Goal: Register for event/course

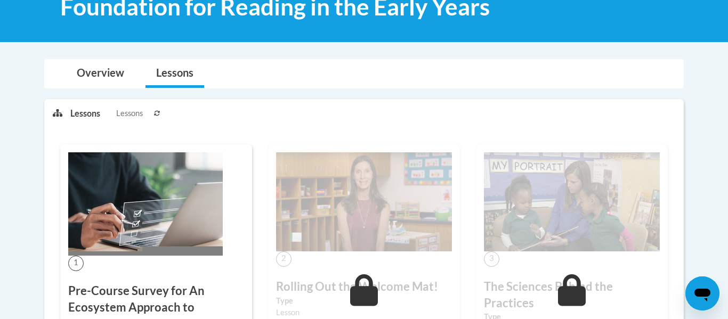
scroll to position [192, 0]
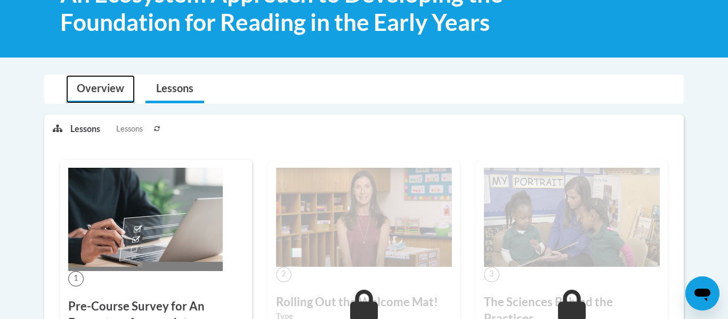
click at [98, 85] on link "Overview" at bounding box center [100, 89] width 69 height 28
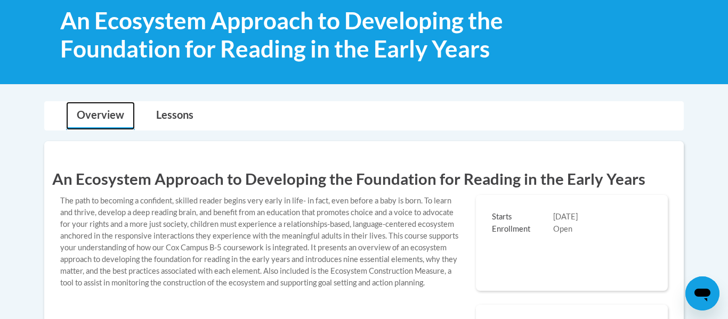
scroll to position [163, 0]
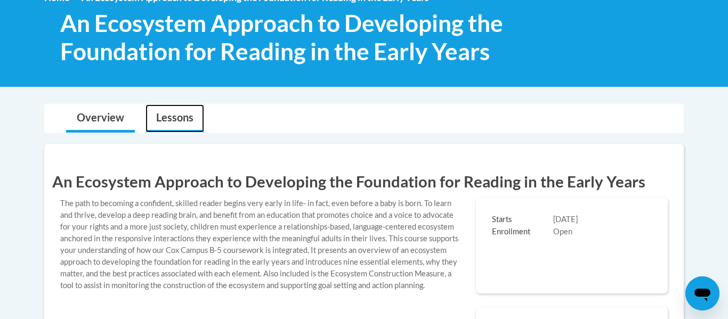
click at [151, 115] on link "Lessons" at bounding box center [174, 118] width 59 height 28
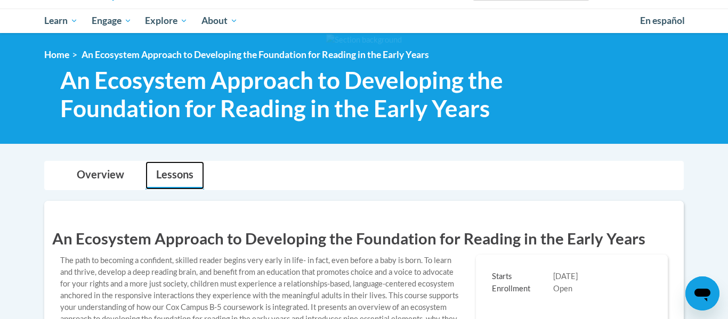
scroll to position [82, 0]
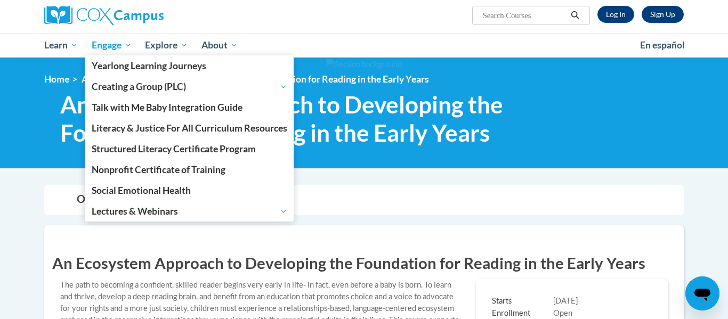
click at [92, 47] on span "Engage" at bounding box center [112, 45] width 40 height 13
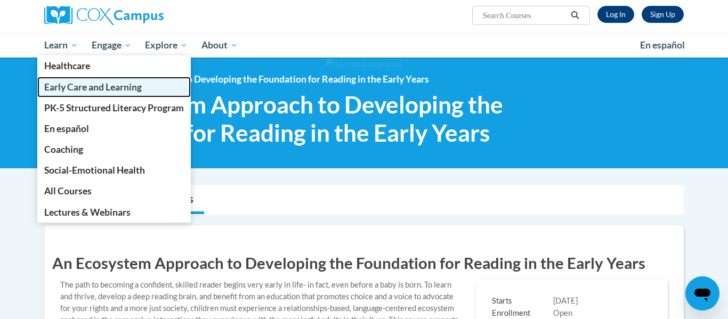
click at [77, 93] on link "Early Care and Learning" at bounding box center [113, 87] width 153 height 21
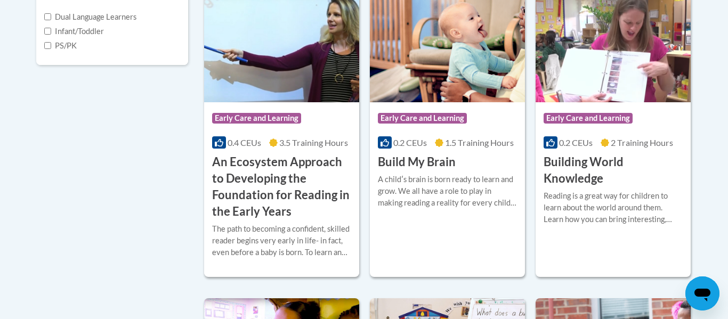
scroll to position [418, 0]
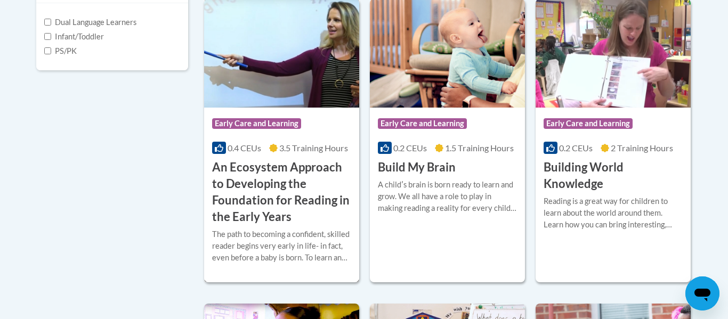
click at [260, 177] on h3 "An Ecosystem Approach to Developing the Foundation for Reading in the Early Yea…" at bounding box center [281, 192] width 139 height 66
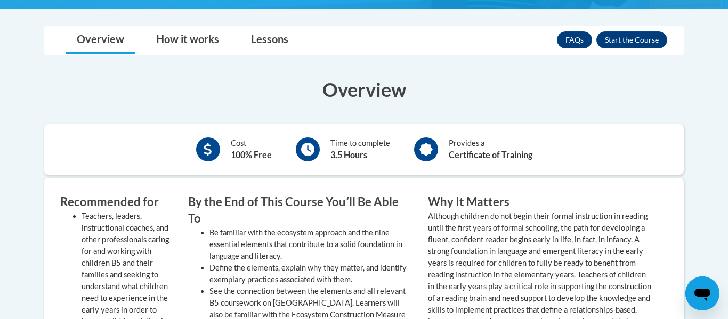
scroll to position [425, 0]
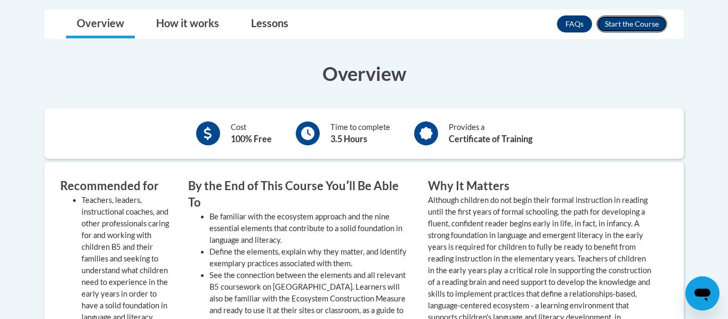
click at [634, 27] on button "Enroll" at bounding box center [631, 23] width 71 height 17
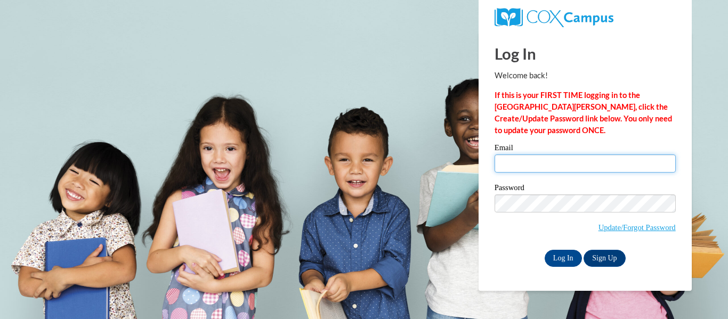
click at [553, 165] on input "Email" at bounding box center [584, 163] width 181 height 18
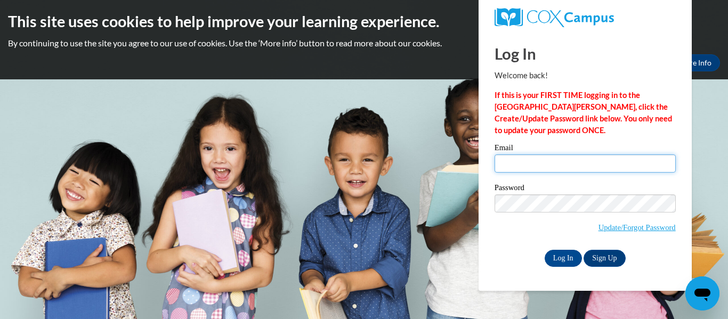
type input "[EMAIL_ADDRESS][PERSON_NAME][PERSON_NAME][DOMAIN_NAME]"
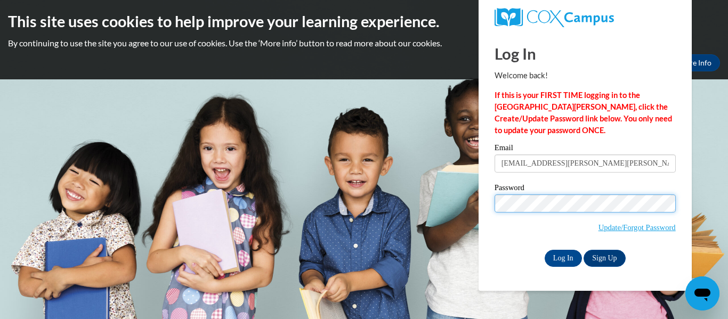
click at [544, 250] on input "Log In" at bounding box center [562, 258] width 37 height 17
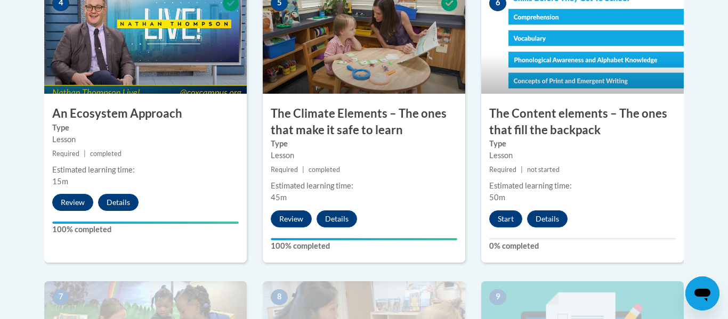
scroll to position [694, 0]
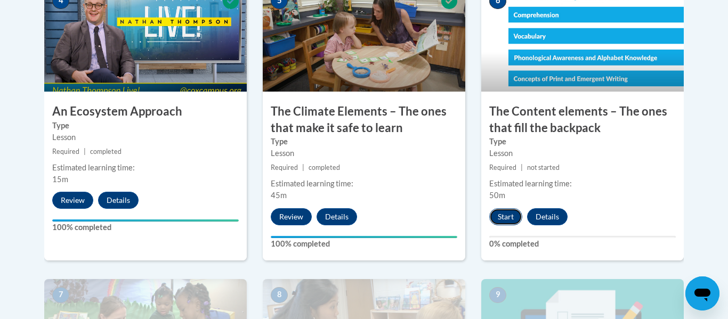
click at [501, 223] on button "Start" at bounding box center [505, 216] width 33 height 17
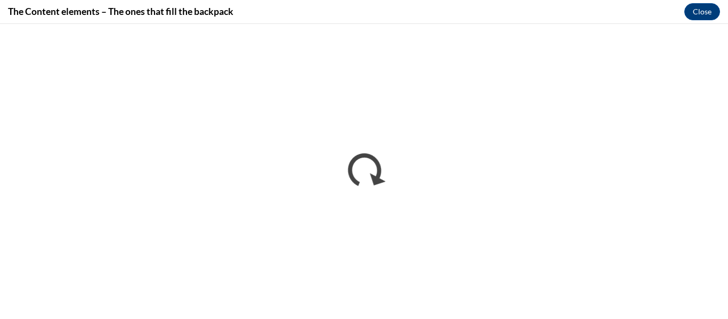
scroll to position [0, 0]
